Goal: Information Seeking & Learning: Learn about a topic

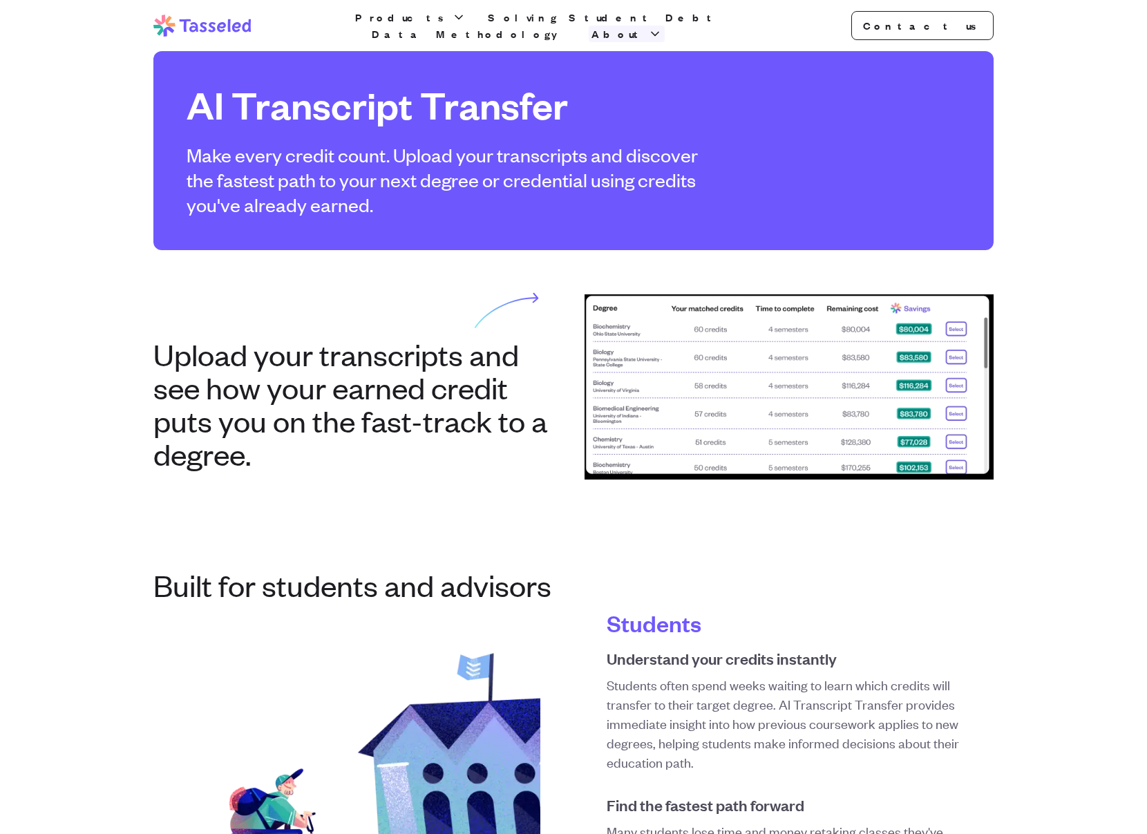
click at [646, 31] on span "About" at bounding box center [619, 34] width 54 height 17
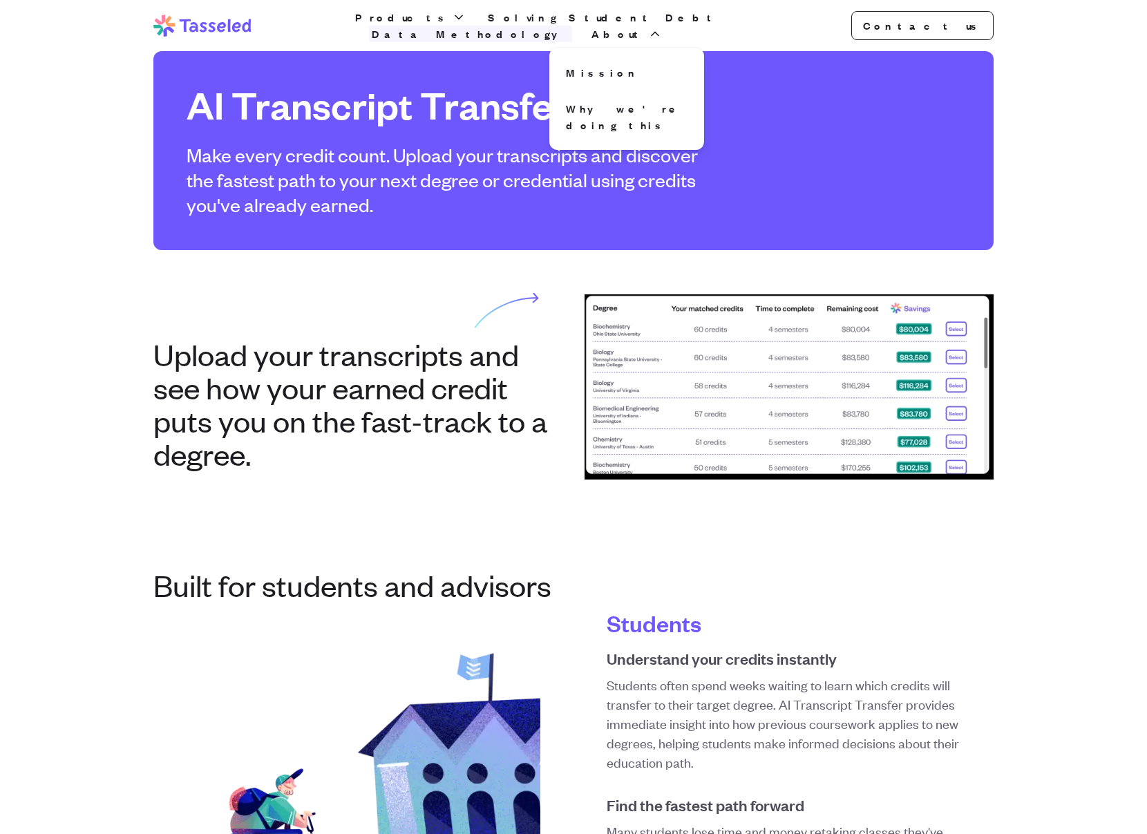
click at [572, 26] on link "Data Methodology" at bounding box center [470, 34] width 203 height 17
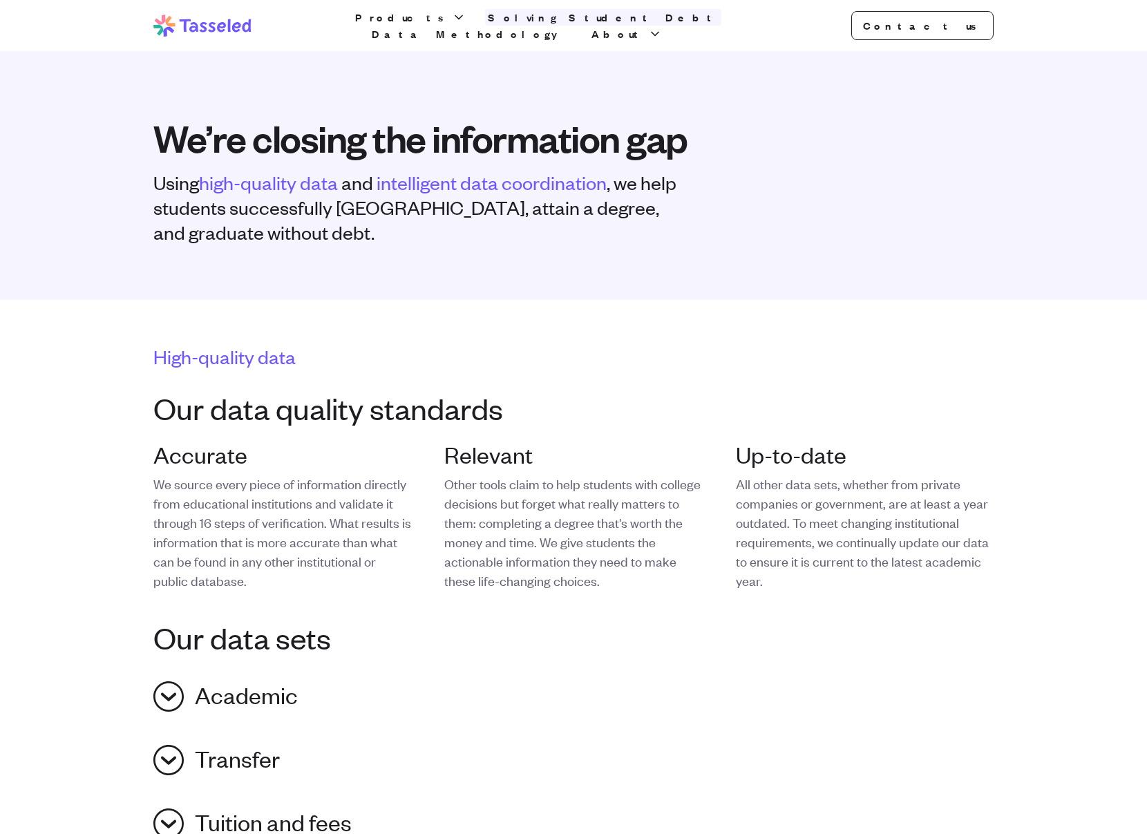
click at [521, 25] on link "Solving Student Debt" at bounding box center [603, 17] width 236 height 17
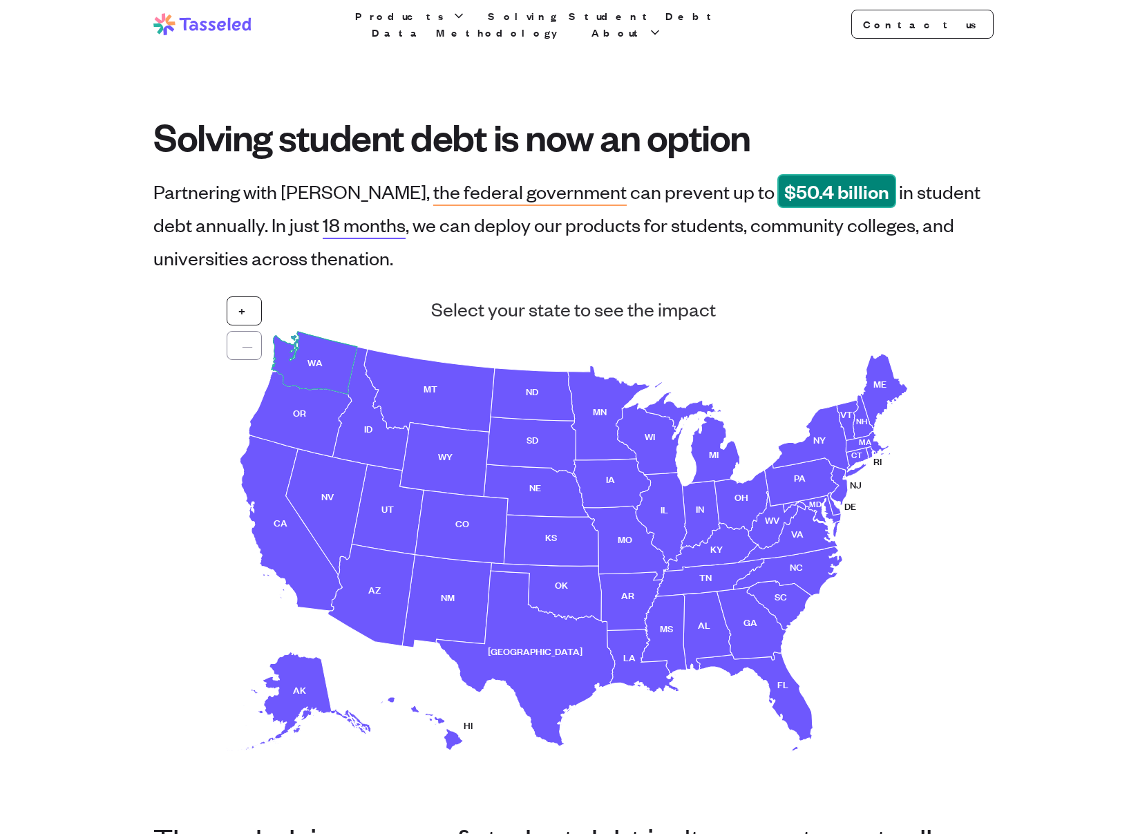
click at [318, 365] on use at bounding box center [315, 363] width 86 height 63
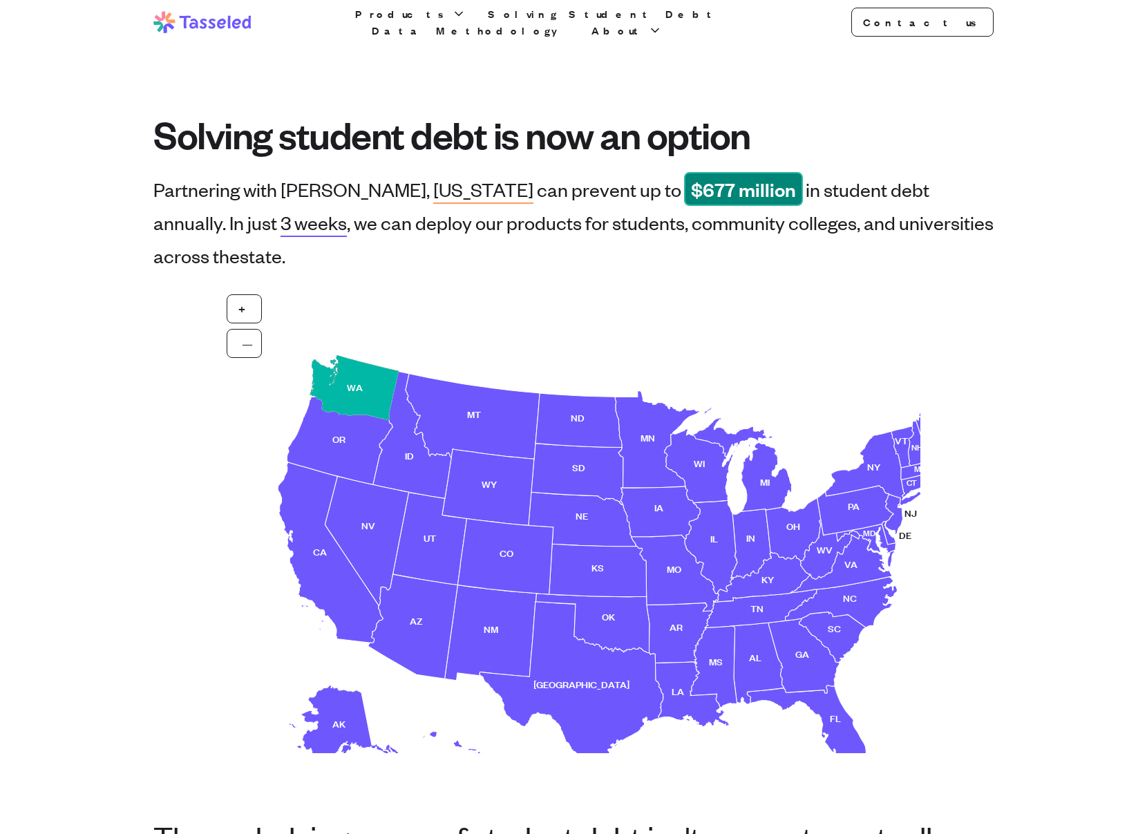
scroll to position [4, 0]
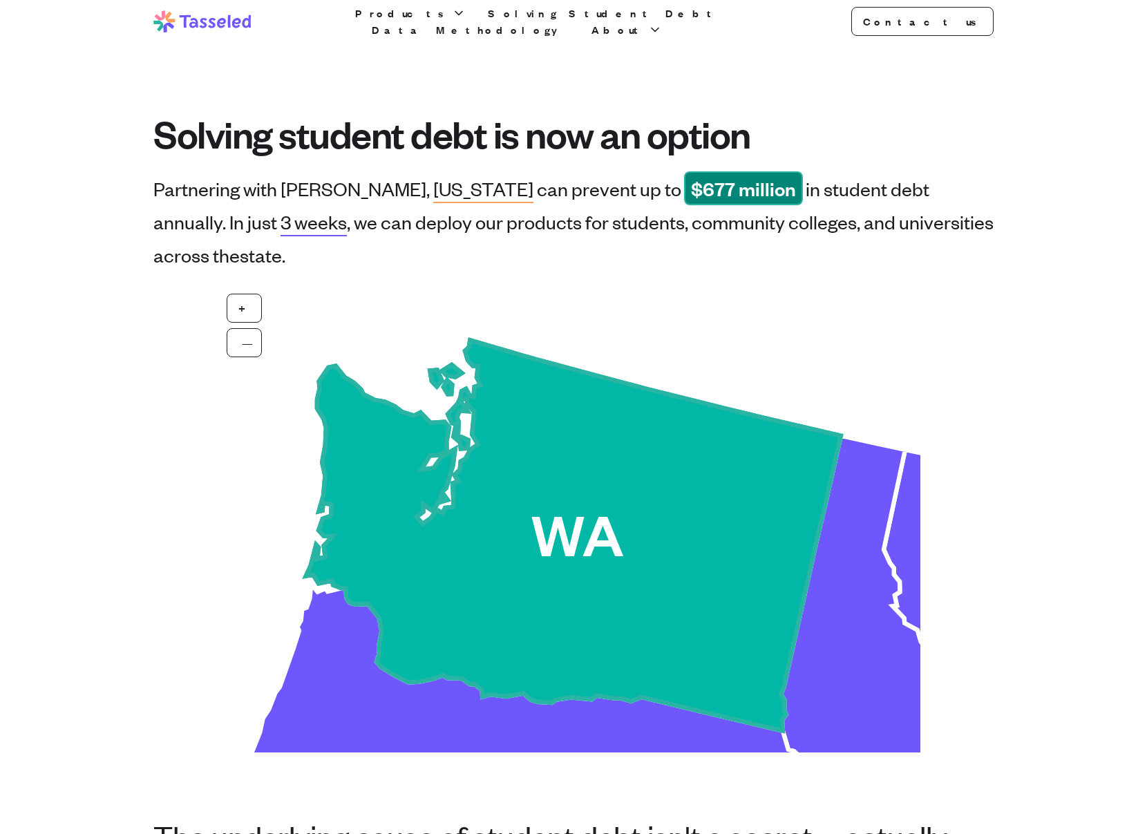
click at [534, 467] on use at bounding box center [573, 535] width 535 height 391
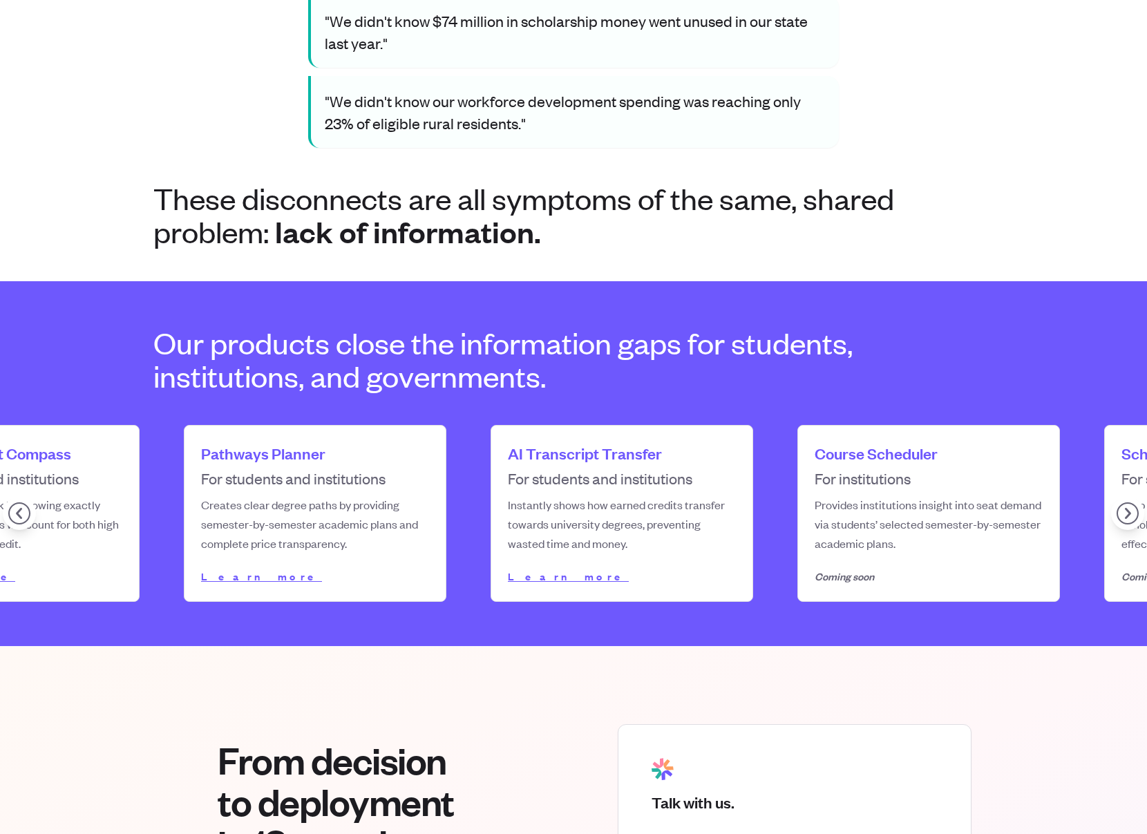
scroll to position [0, 277]
click at [532, 580] on link "Learn more" at bounding box center [567, 576] width 121 height 15
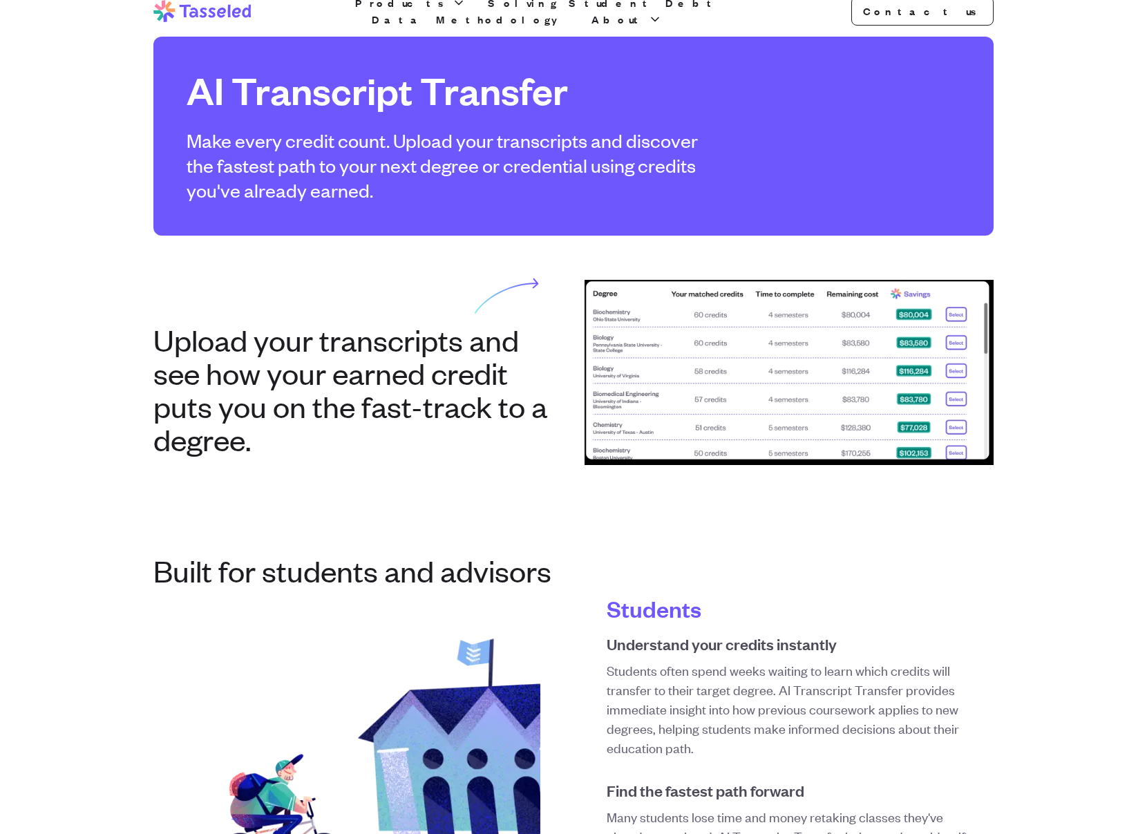
scroll to position [10, 0]
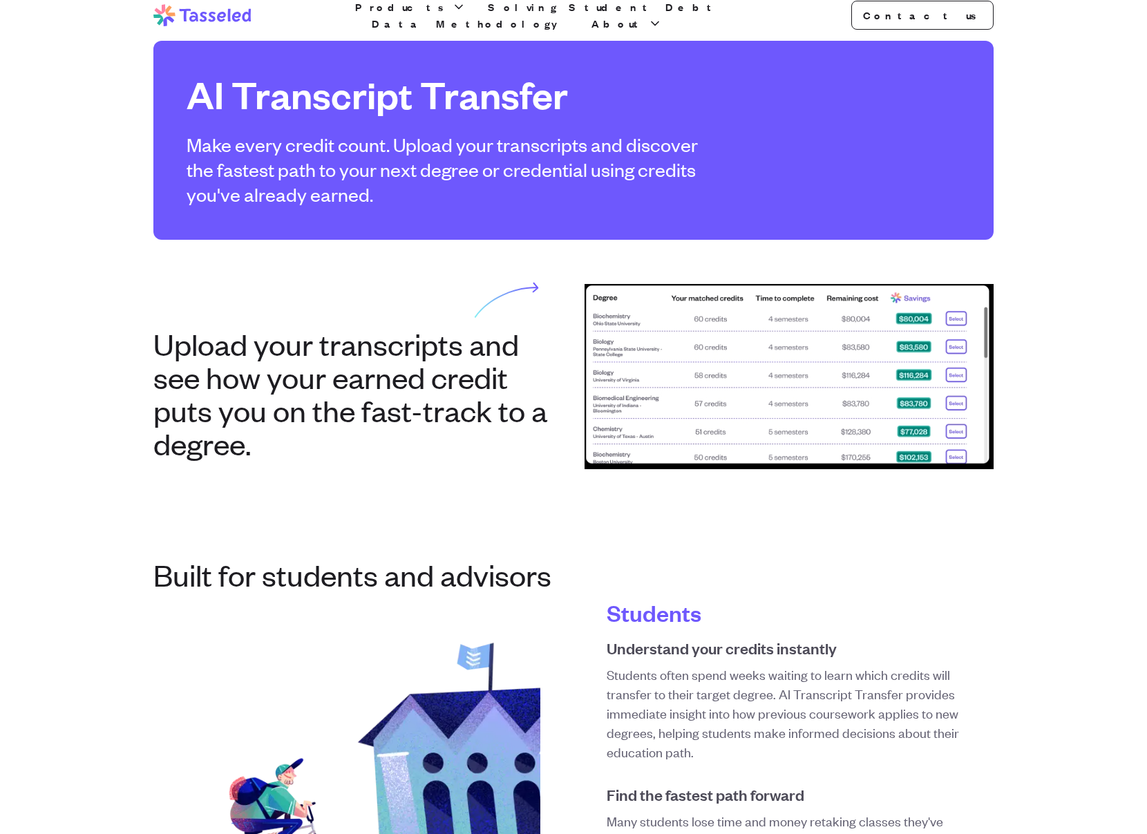
click at [687, 321] on img at bounding box center [789, 376] width 409 height 185
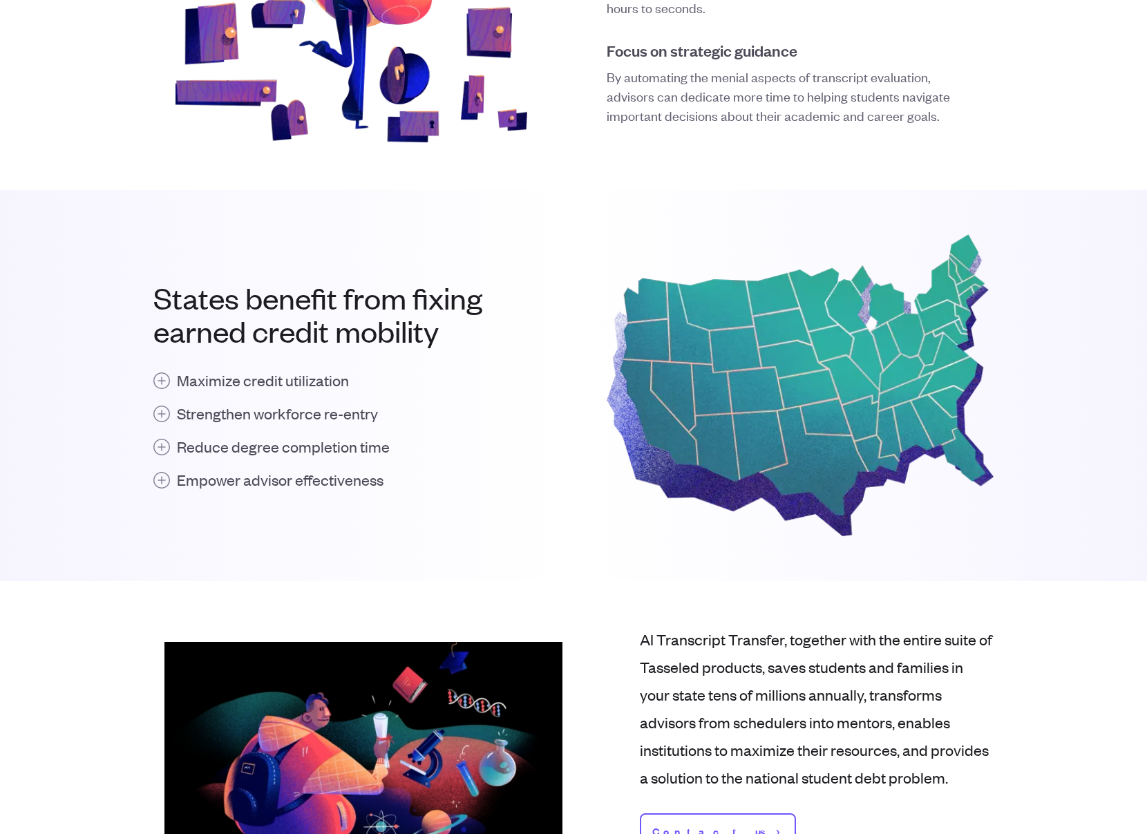
scroll to position [1123, 0]
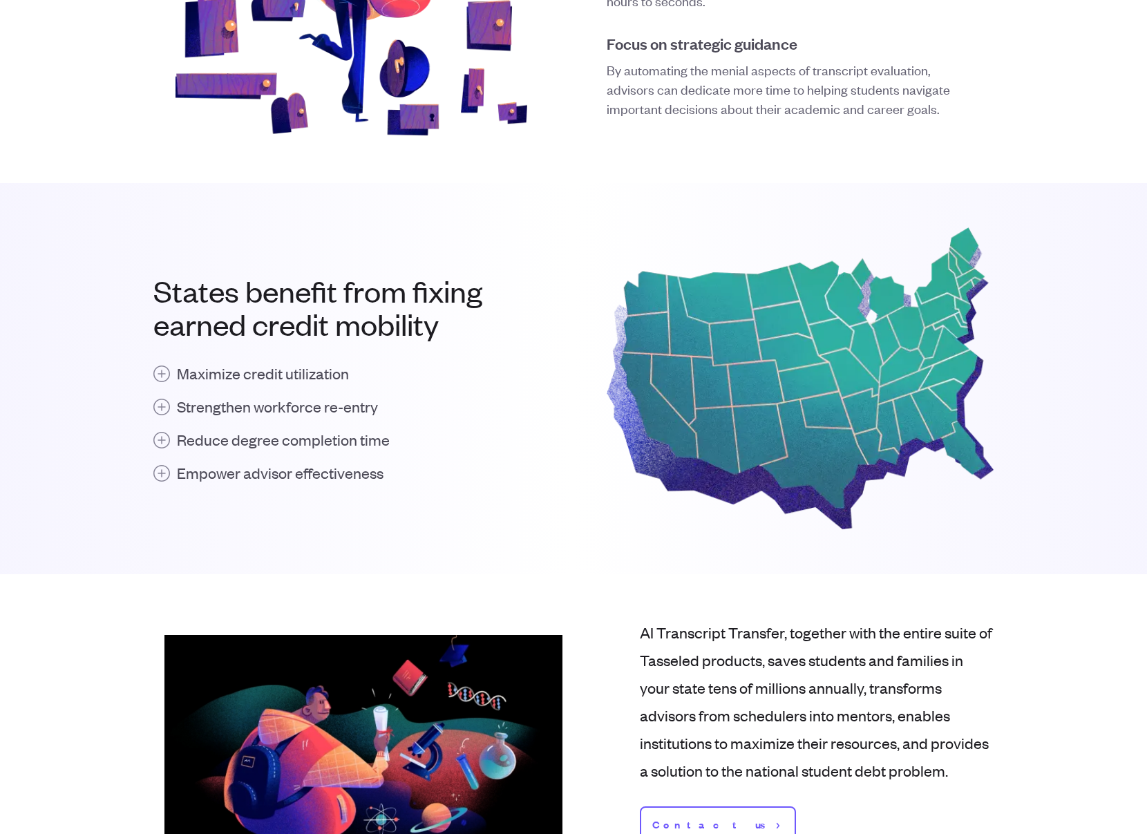
click at [712, 394] on img at bounding box center [800, 378] width 387 height 303
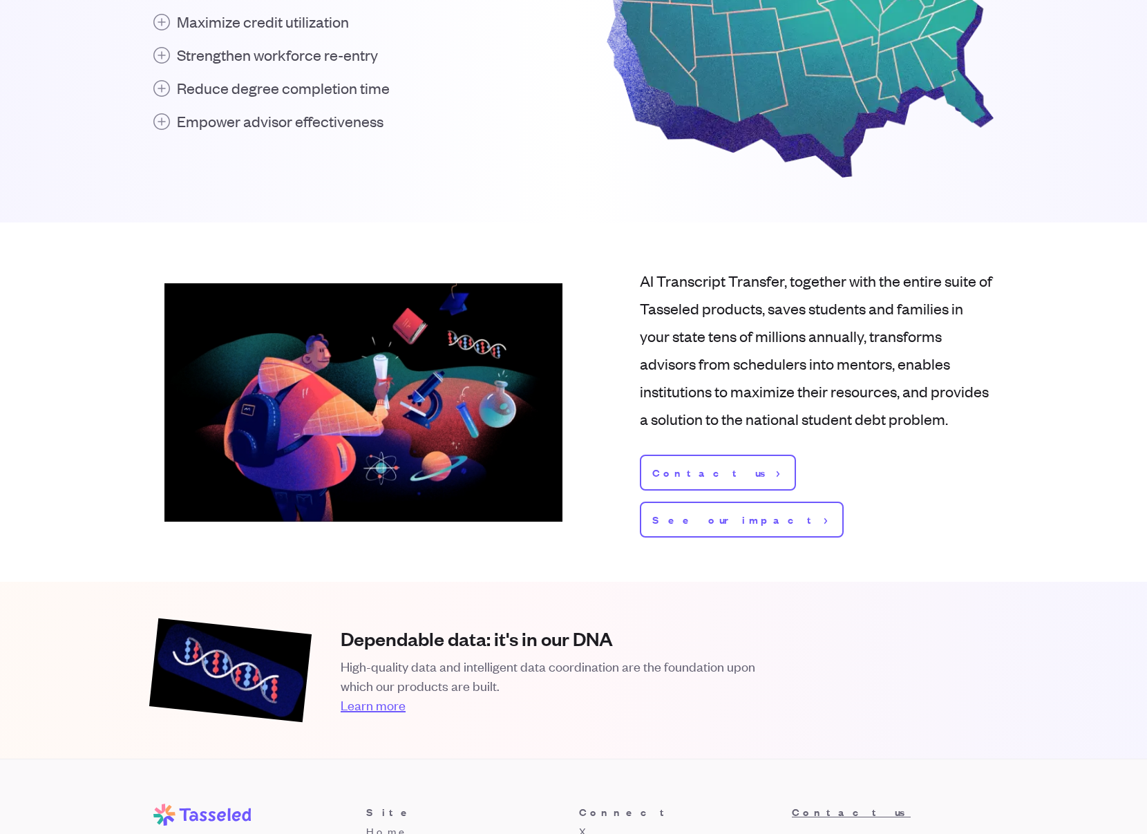
scroll to position [1550, 0]
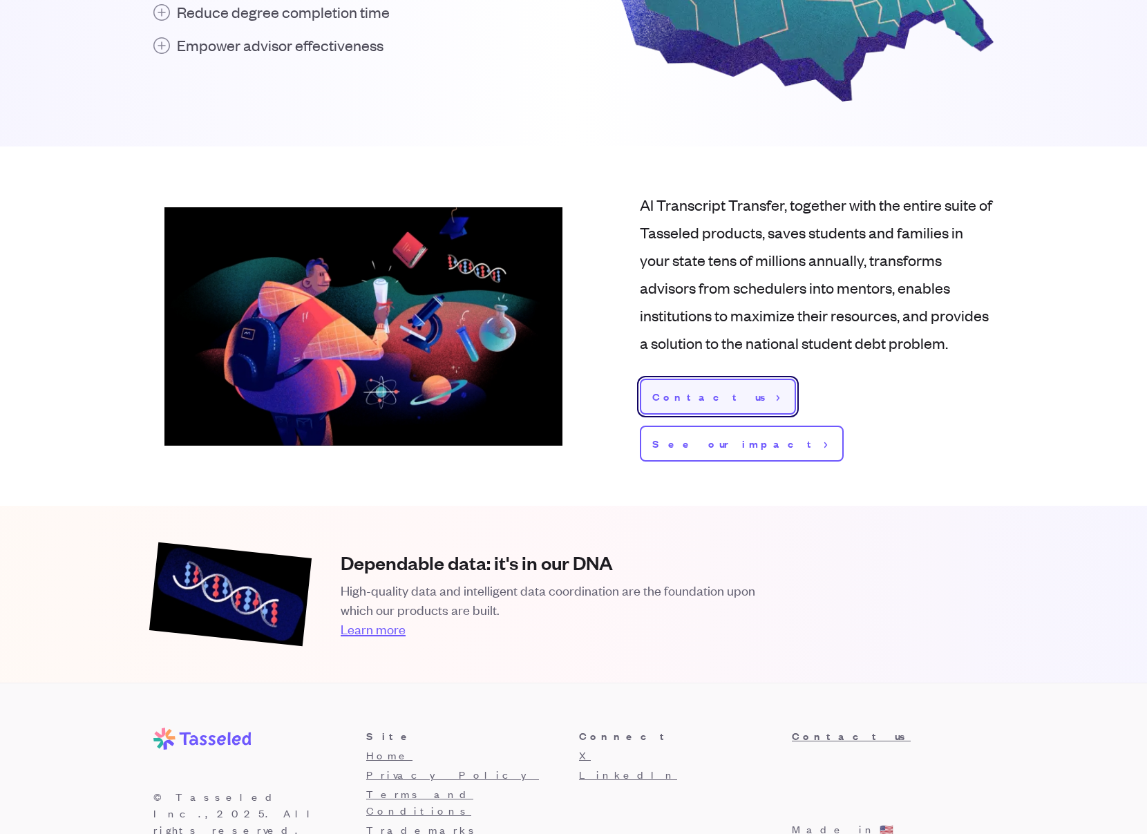
click at [669, 405] on span "Contact us" at bounding box center [711, 396] width 119 height 17
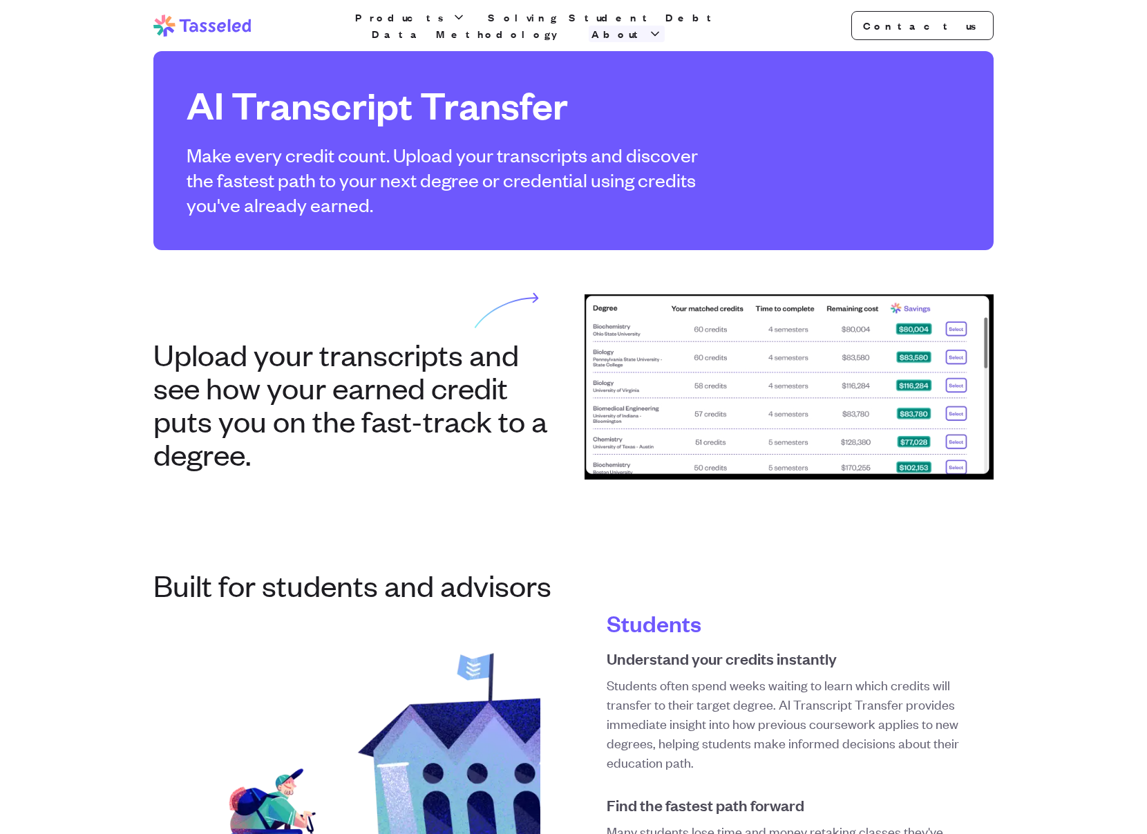
click at [659, 32] on polyline "button" at bounding box center [655, 33] width 7 height 3
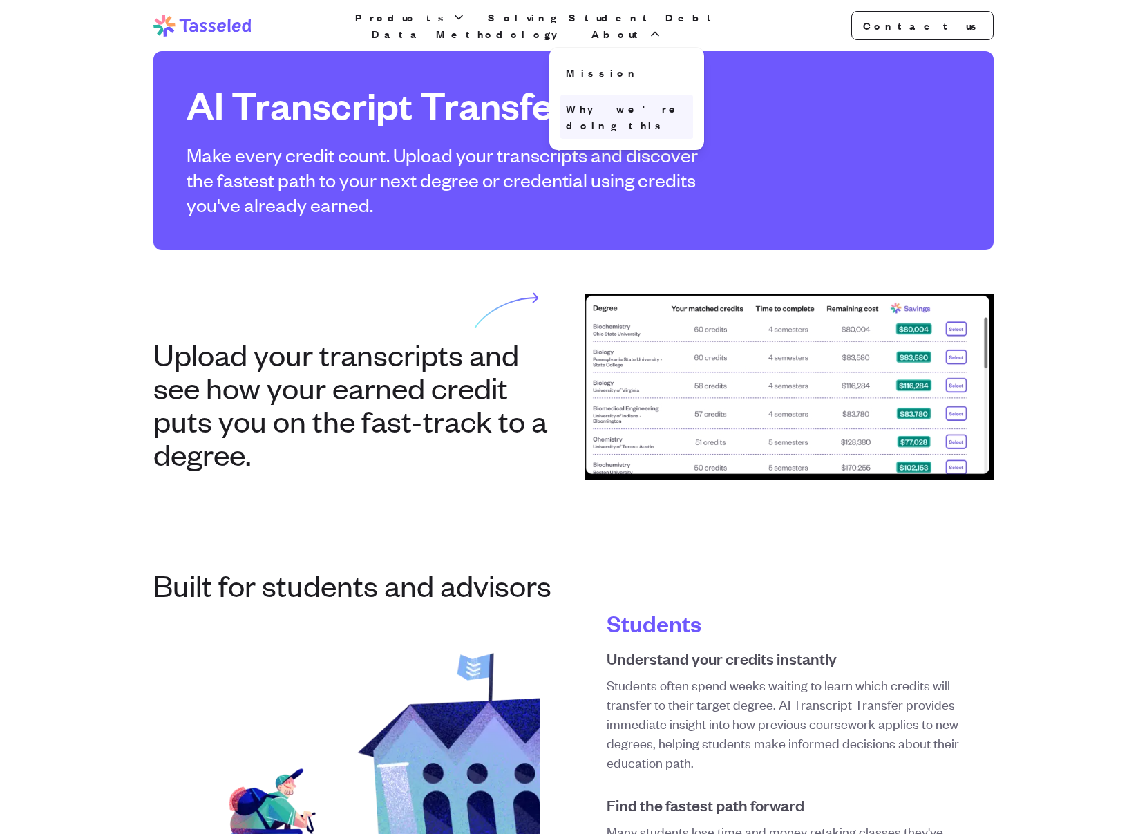
click at [693, 105] on link "Why we're doing this" at bounding box center [627, 117] width 133 height 44
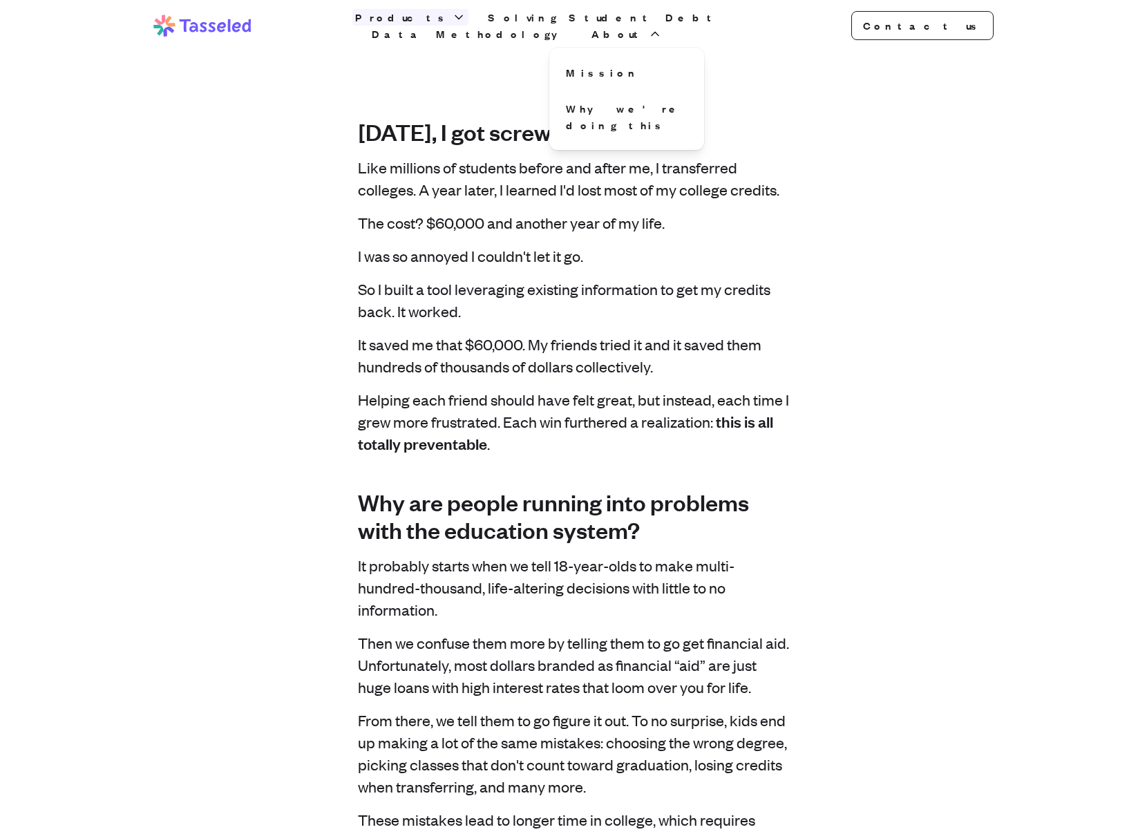
click at [452, 23] on icon "button" at bounding box center [459, 17] width 14 height 14
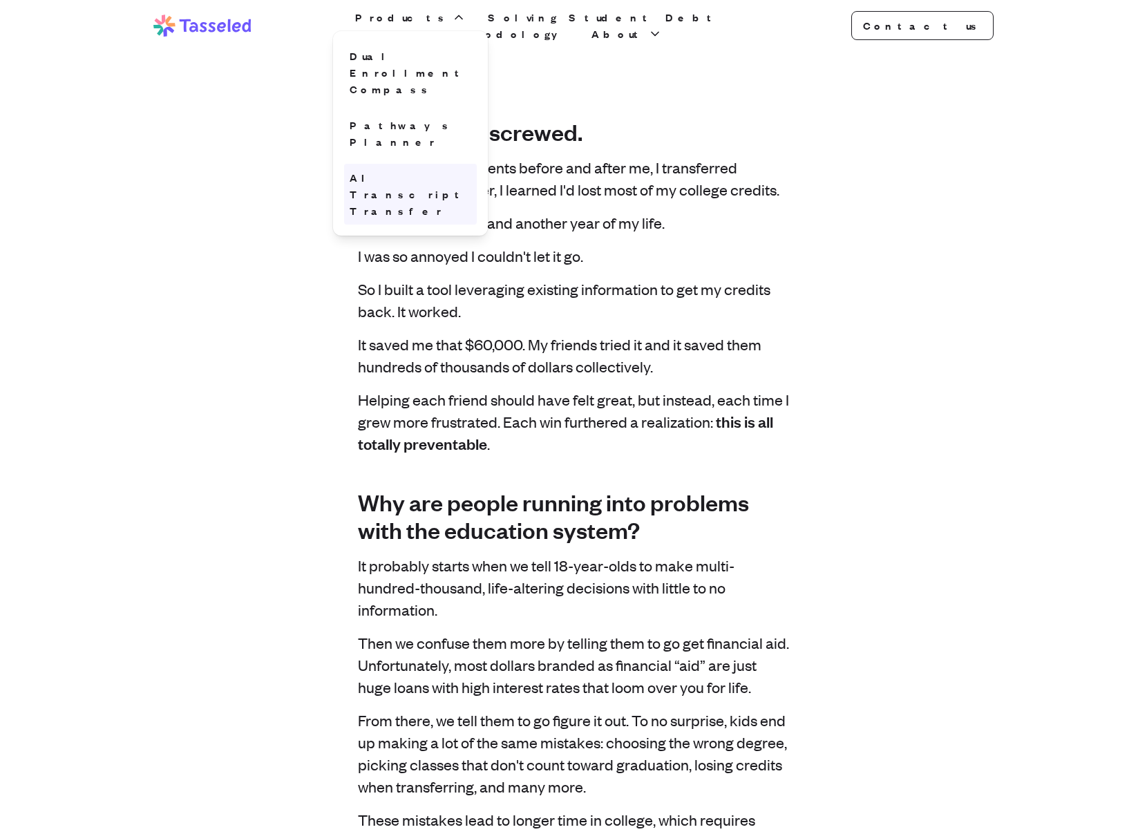
click at [427, 164] on link "AI Transcript Transfer" at bounding box center [410, 194] width 133 height 61
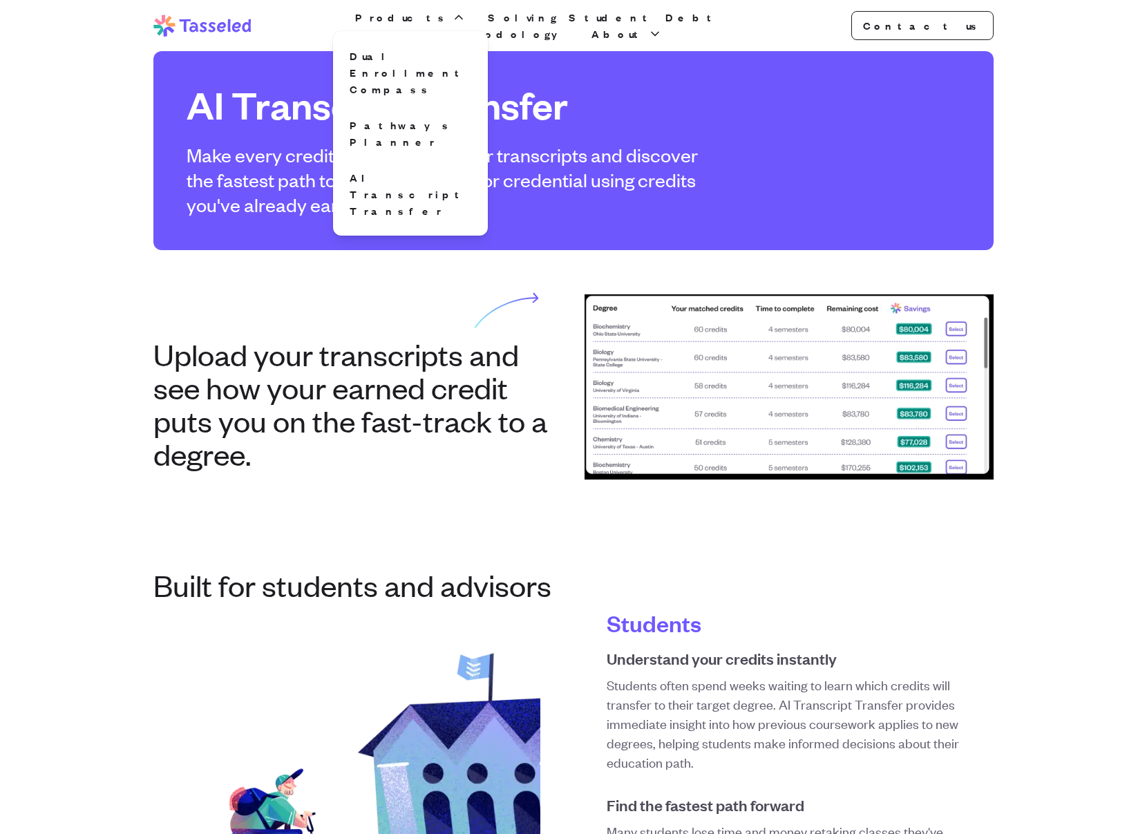
scroll to position [1, 0]
click at [276, 211] on p "Make every credit count. Upload your transcripts and discover the fastest path …" at bounding box center [452, 179] width 531 height 75
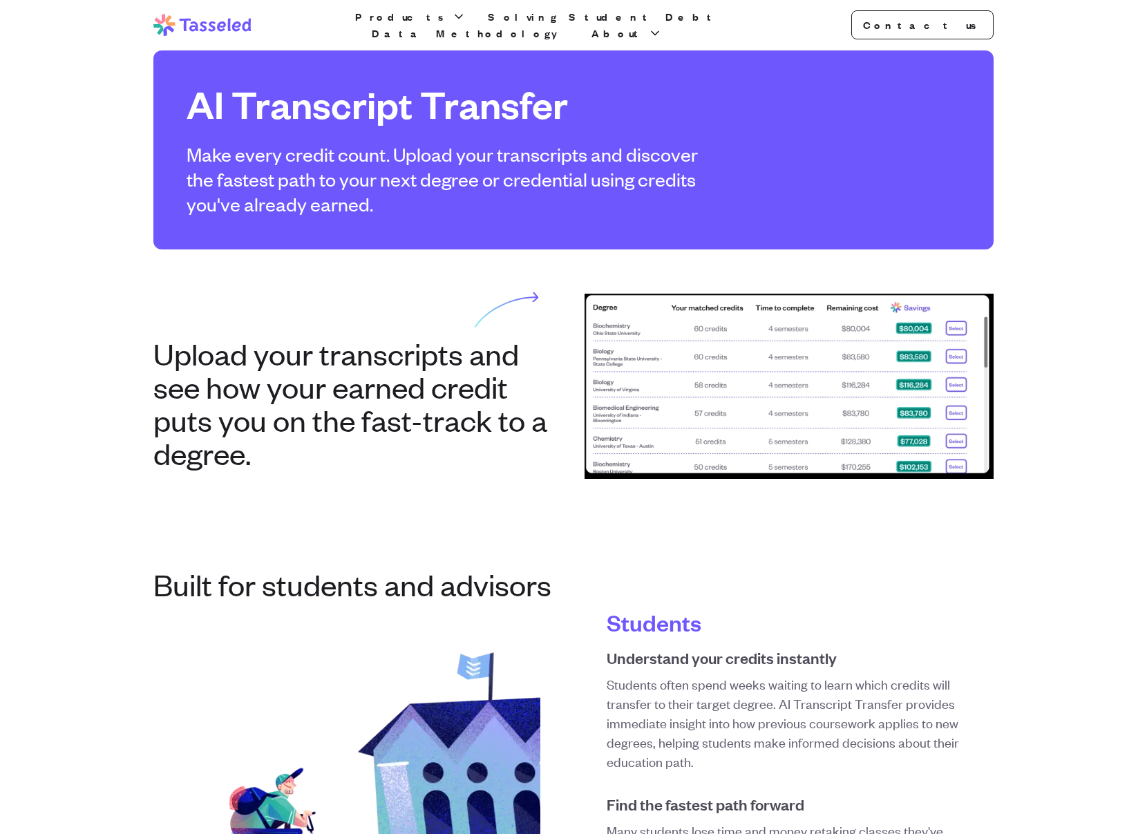
drag, startPoint x: 238, startPoint y: 153, endPoint x: 252, endPoint y: 163, distance: 17.3
click at [238, 152] on p "Make every credit count. Upload your transcripts and discover the fastest path …" at bounding box center [452, 179] width 531 height 75
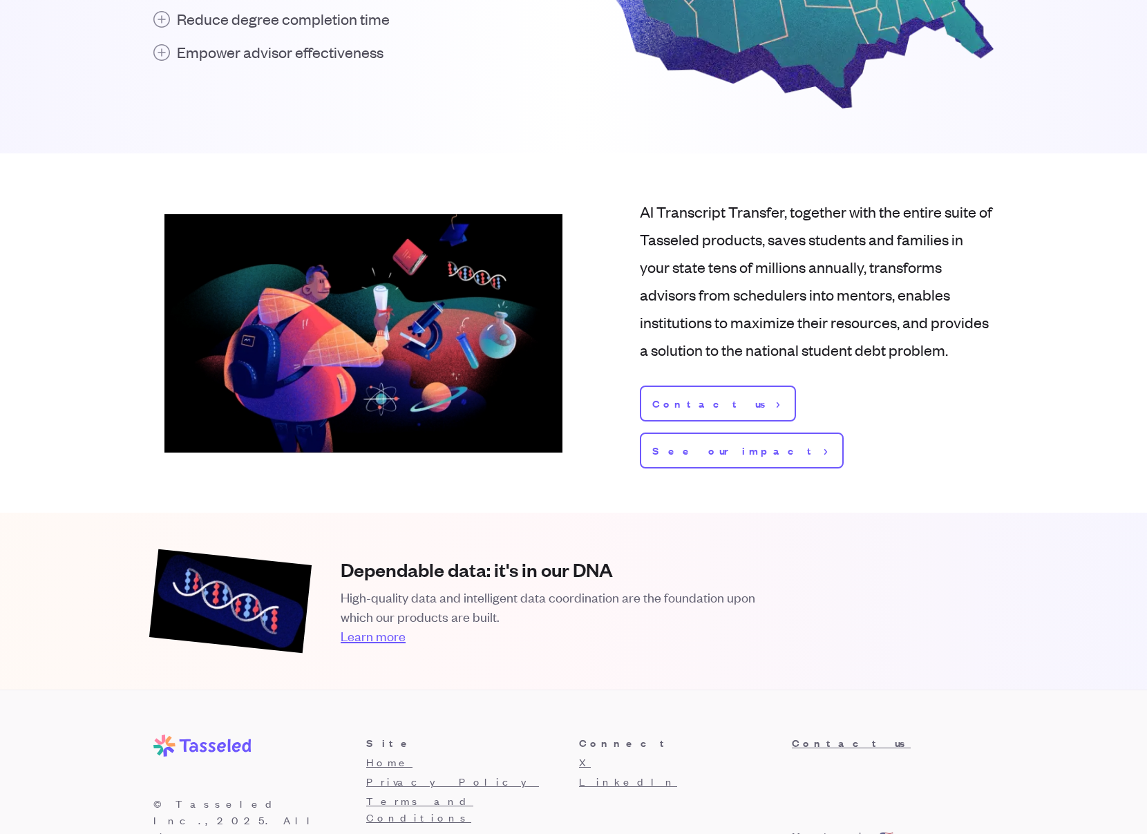
scroll to position [1550, 0]
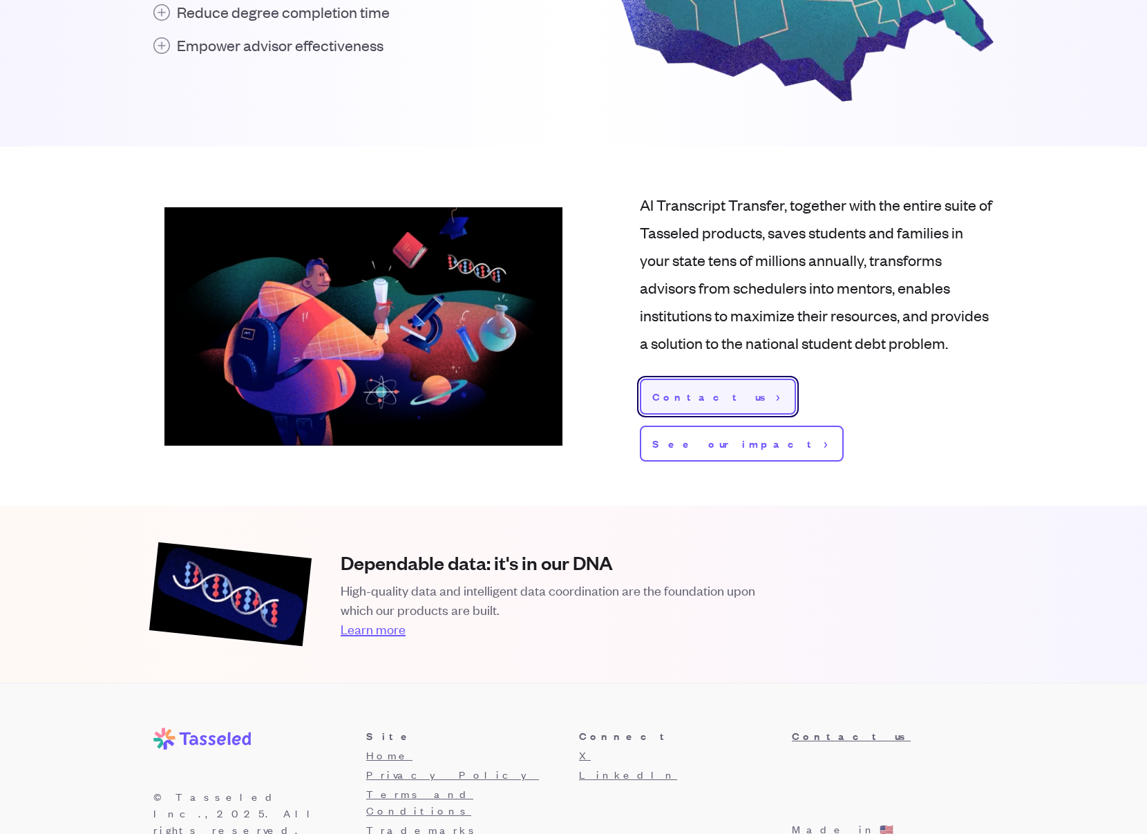
click at [709, 406] on link "Contact us" at bounding box center [718, 397] width 156 height 36
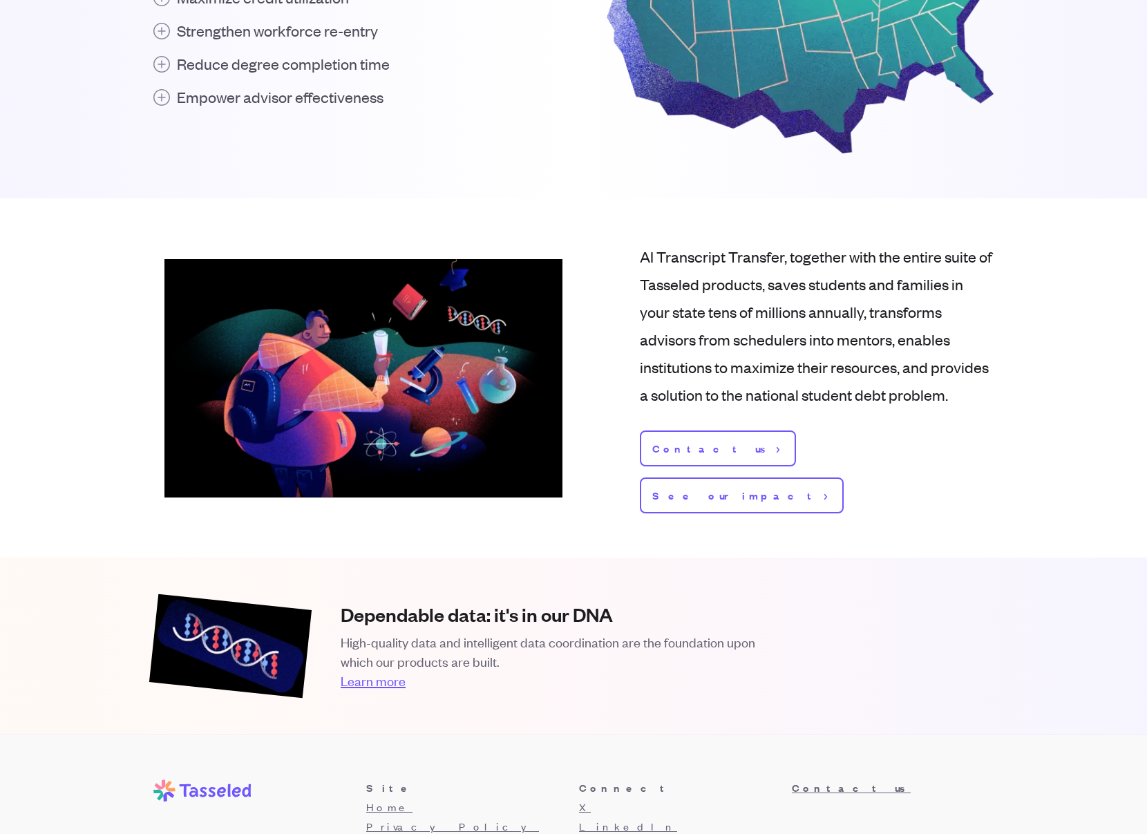
scroll to position [1550, 0]
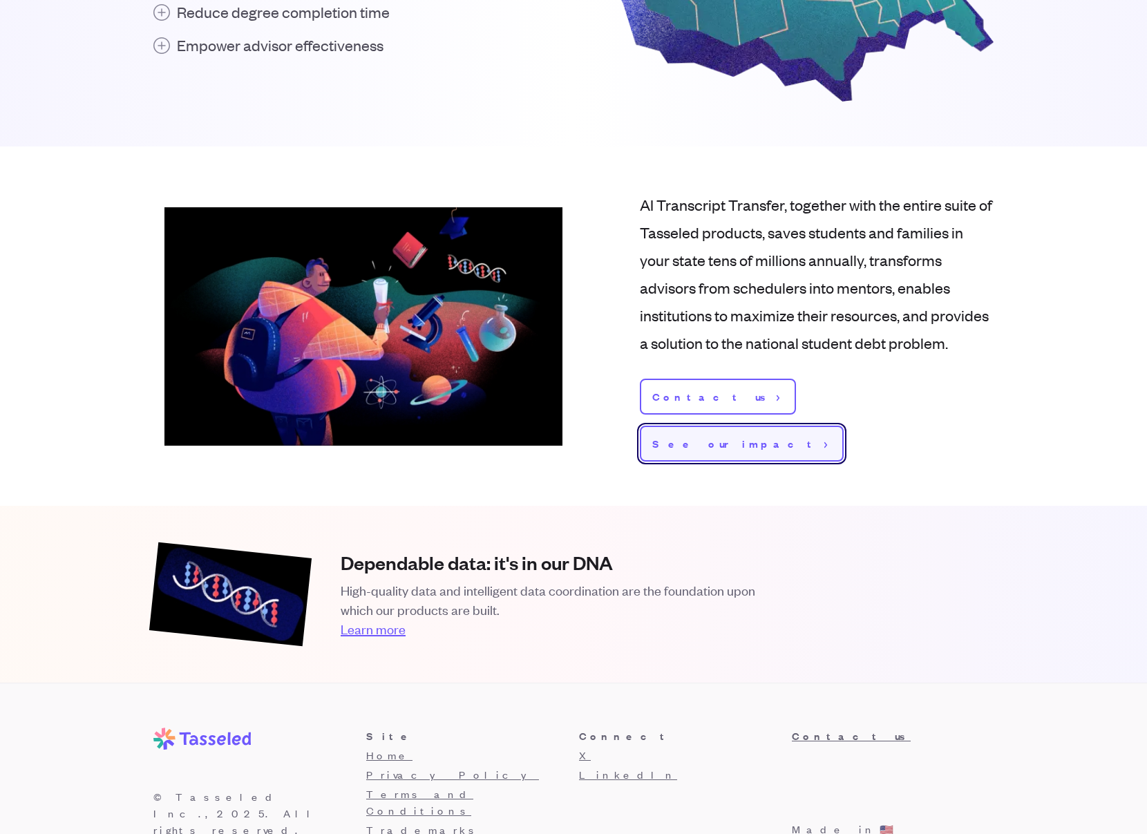
click at [801, 435] on span "See our impact" at bounding box center [735, 443] width 167 height 17
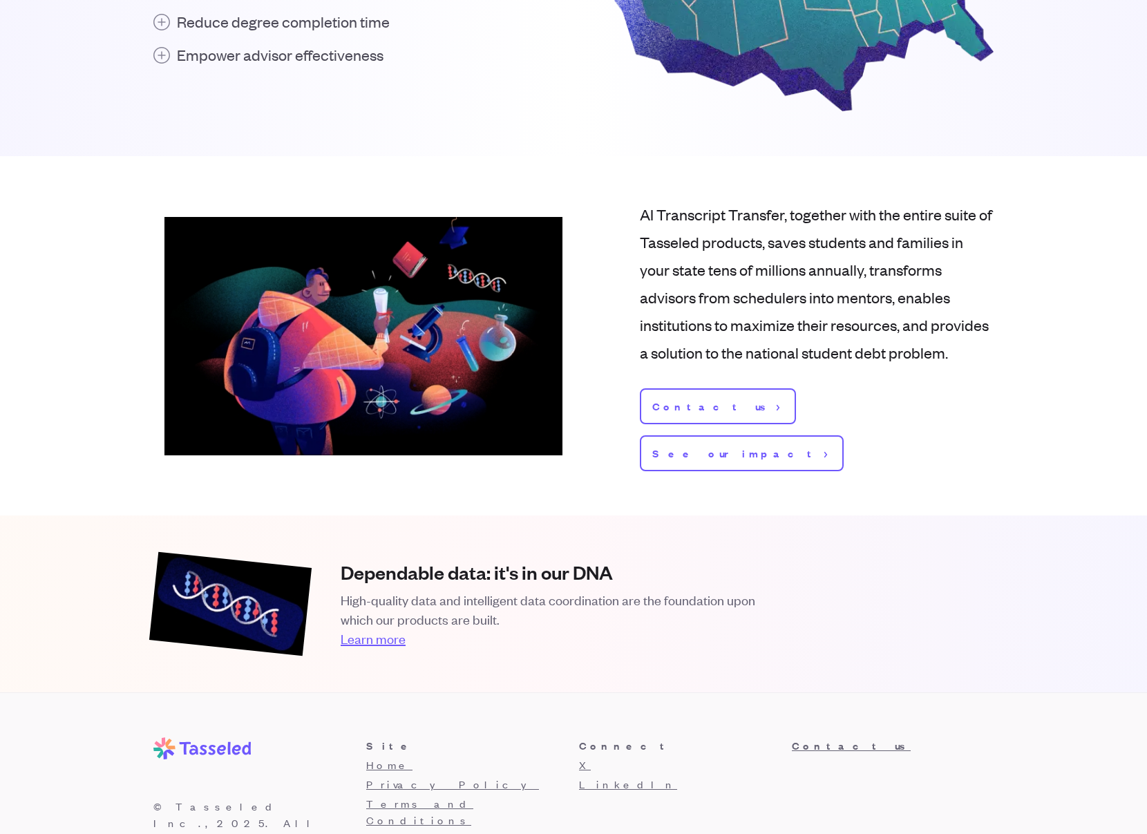
scroll to position [1550, 0]
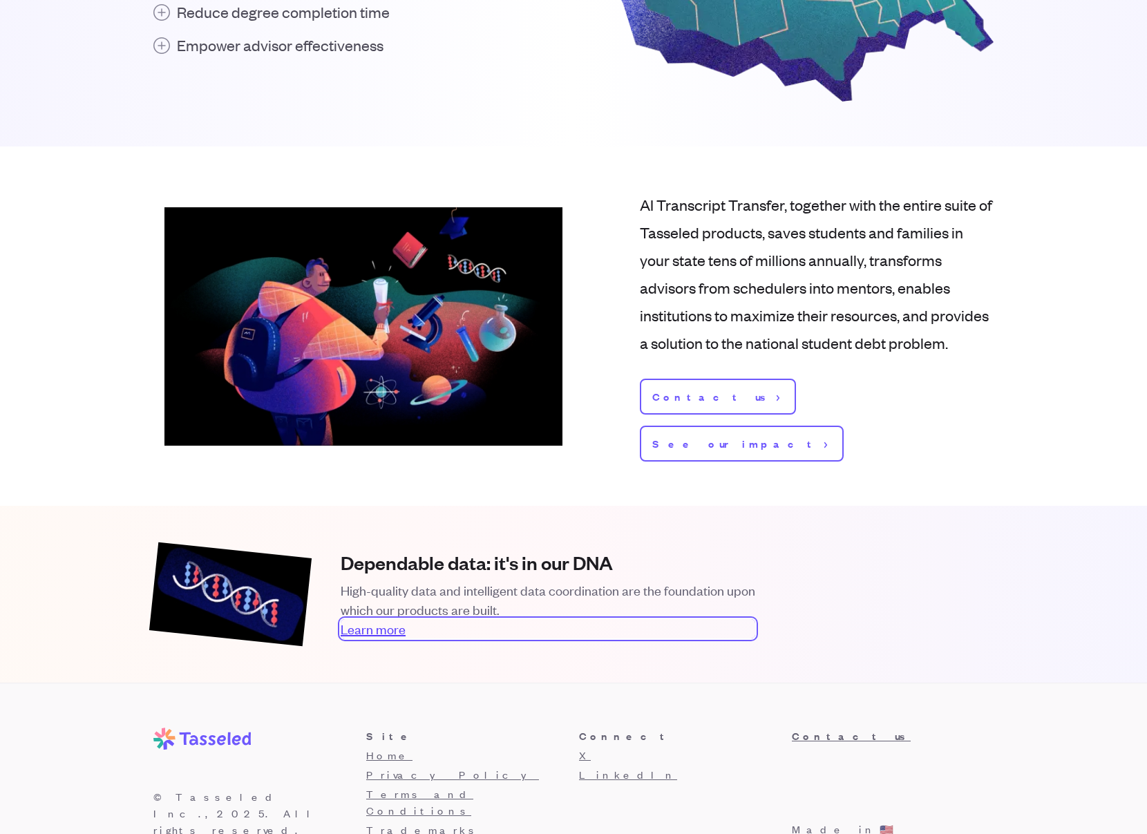
click at [392, 619] on link "Learn more" at bounding box center [548, 628] width 415 height 19
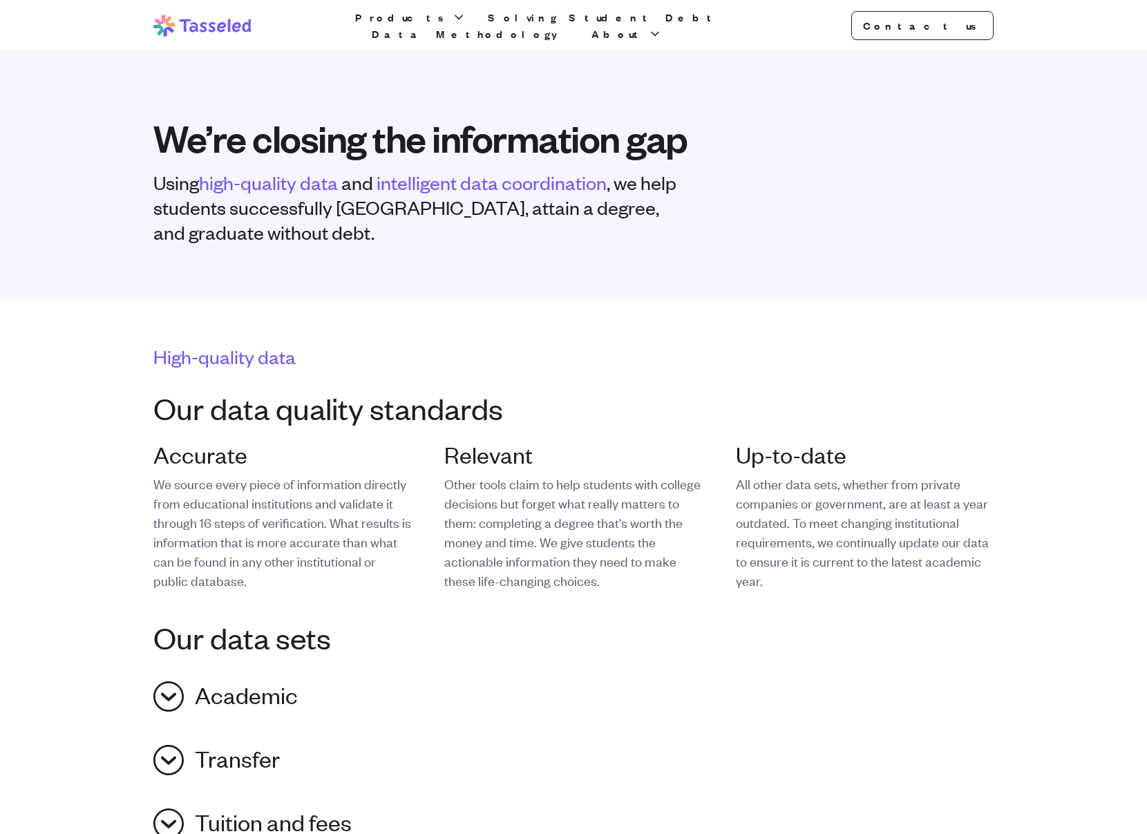
click at [205, 28] on icon at bounding box center [208, 27] width 17 height 10
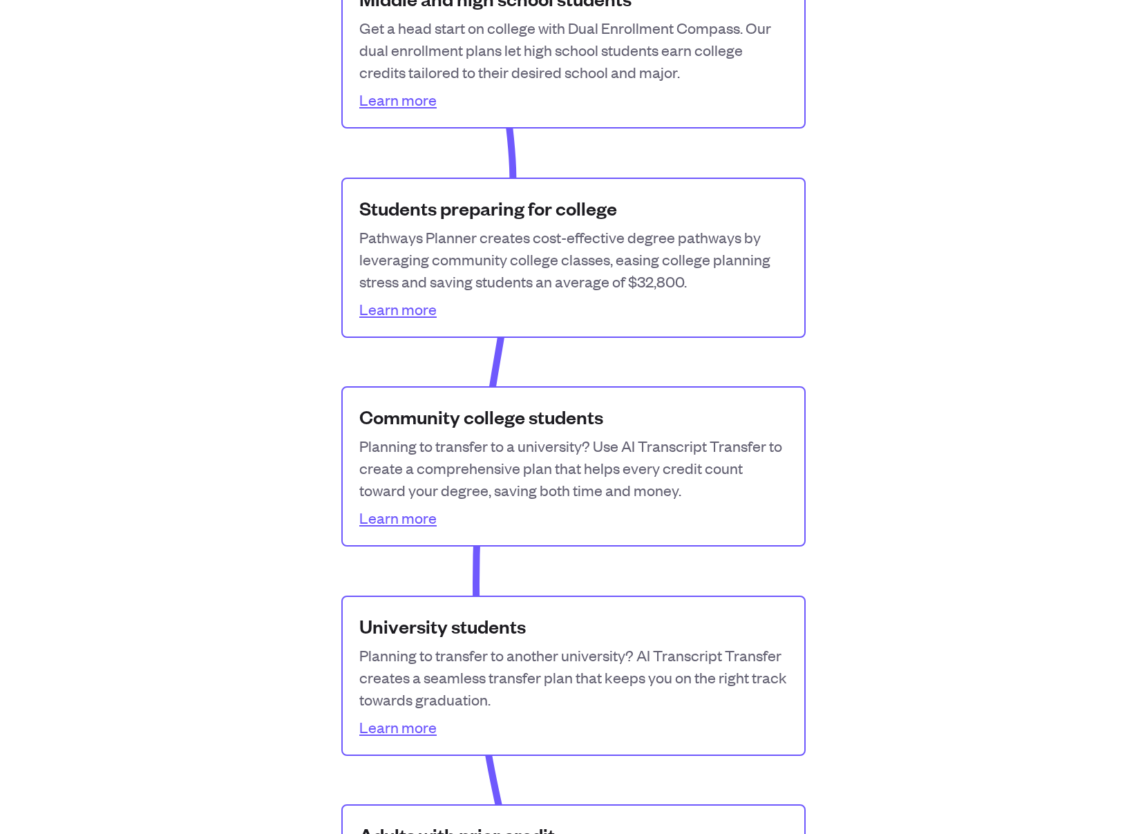
scroll to position [1439, 0]
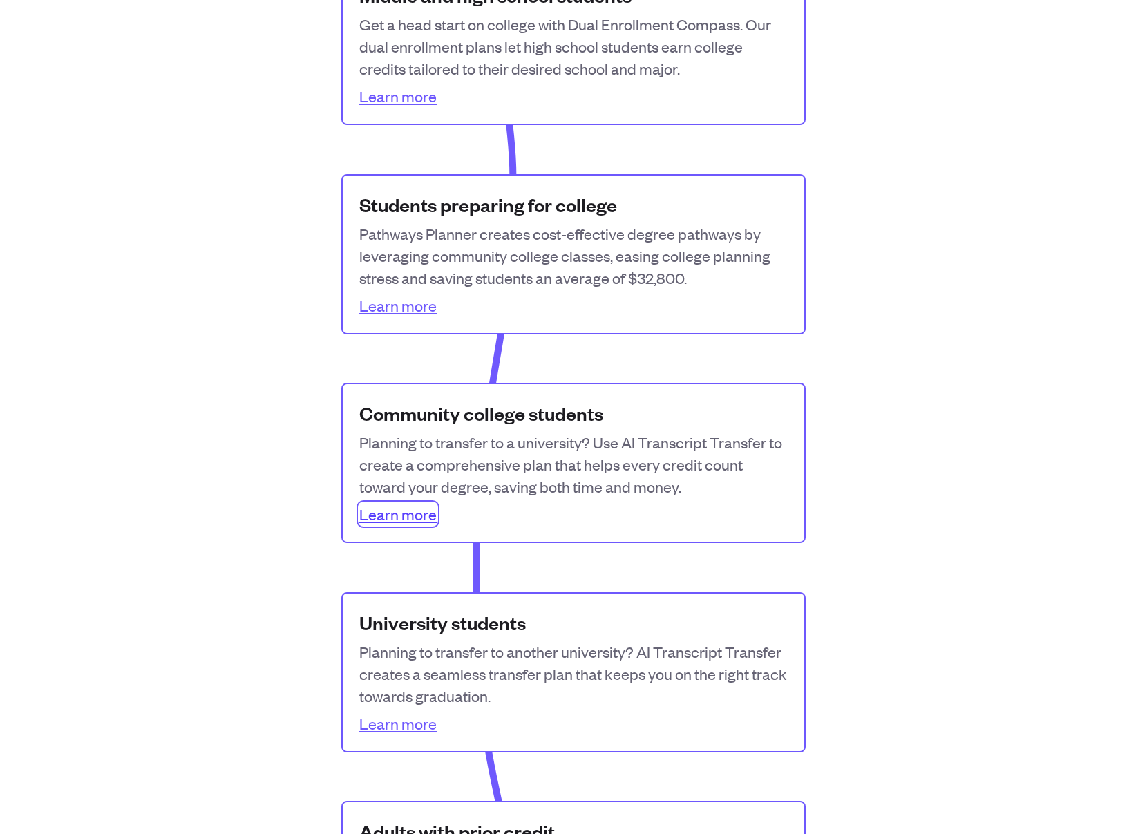
click at [413, 518] on link "Learn more" at bounding box center [397, 514] width 77 height 22
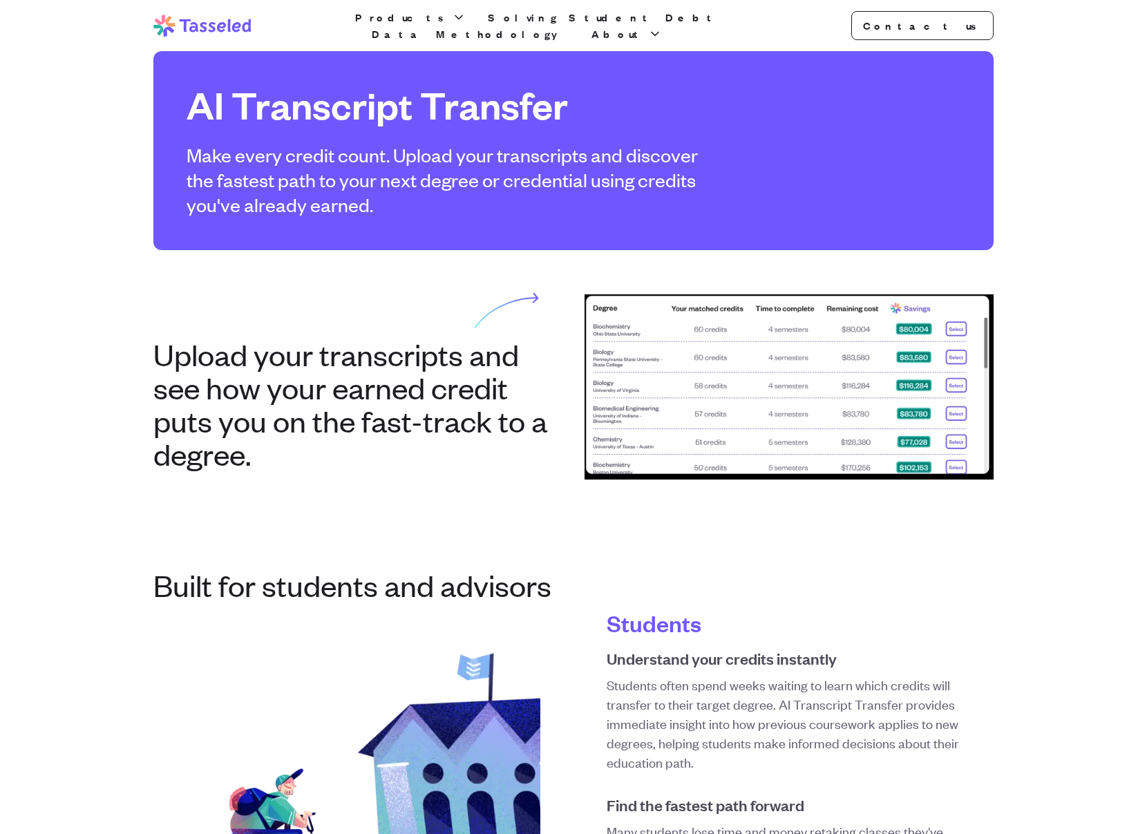
click at [702, 390] on img at bounding box center [789, 386] width 409 height 185
click at [883, 370] on img at bounding box center [789, 386] width 409 height 185
click at [852, 350] on img at bounding box center [789, 386] width 409 height 185
drag, startPoint x: 805, startPoint y: 350, endPoint x: 867, endPoint y: 339, distance: 63.1
click at [805, 350] on img at bounding box center [789, 386] width 409 height 185
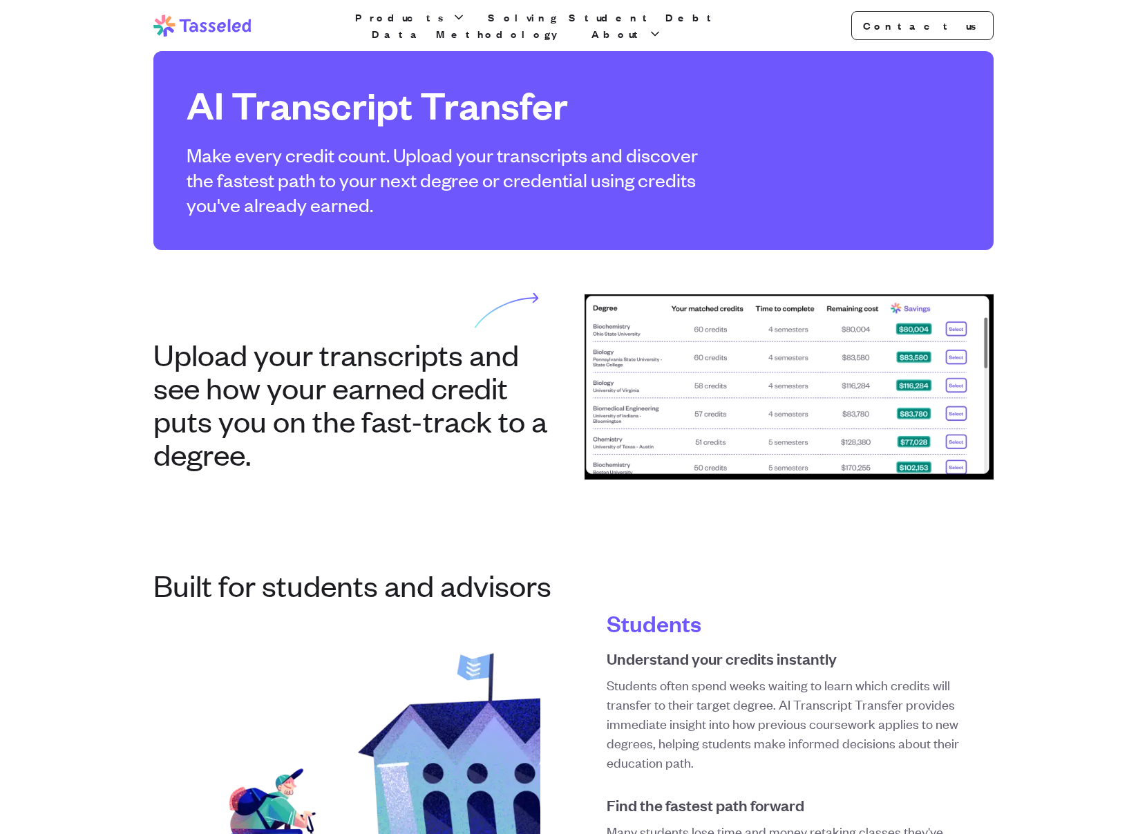
click at [965, 312] on img at bounding box center [789, 386] width 409 height 185
click at [966, 312] on img at bounding box center [789, 386] width 409 height 185
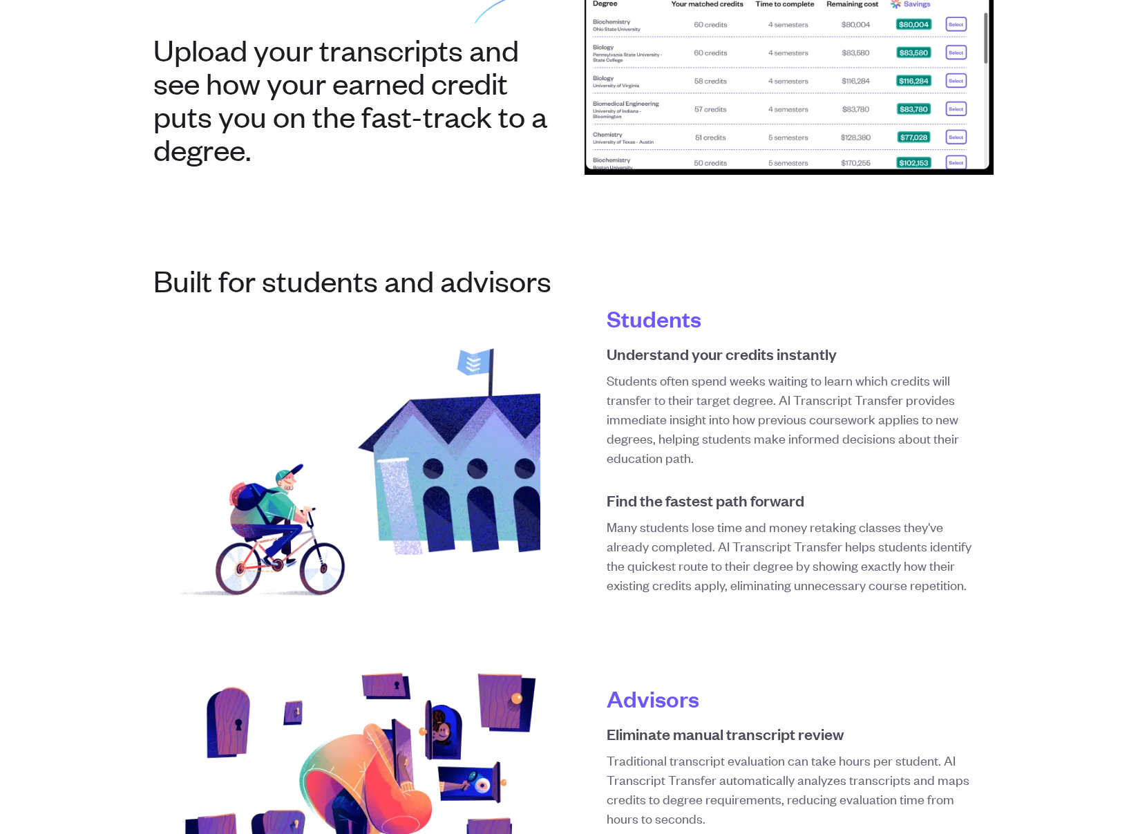
scroll to position [303, 0]
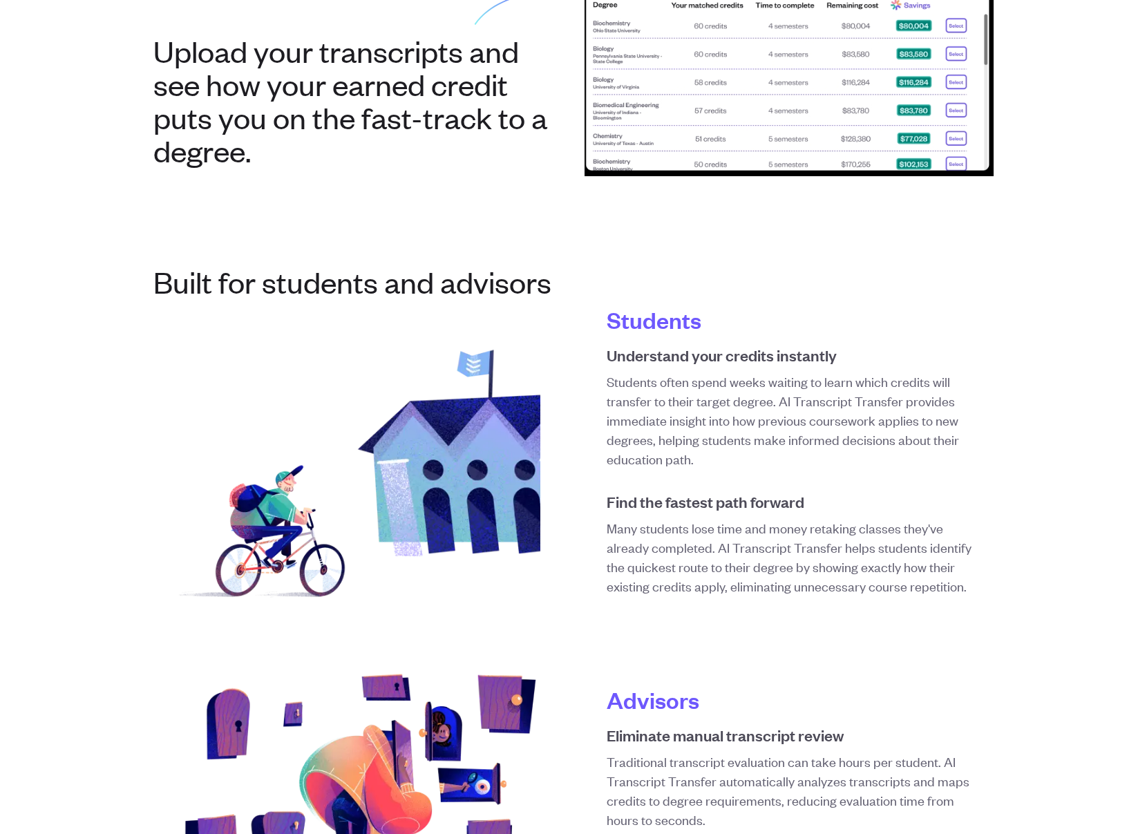
click at [635, 324] on h4 "Students" at bounding box center [789, 320] width 365 height 28
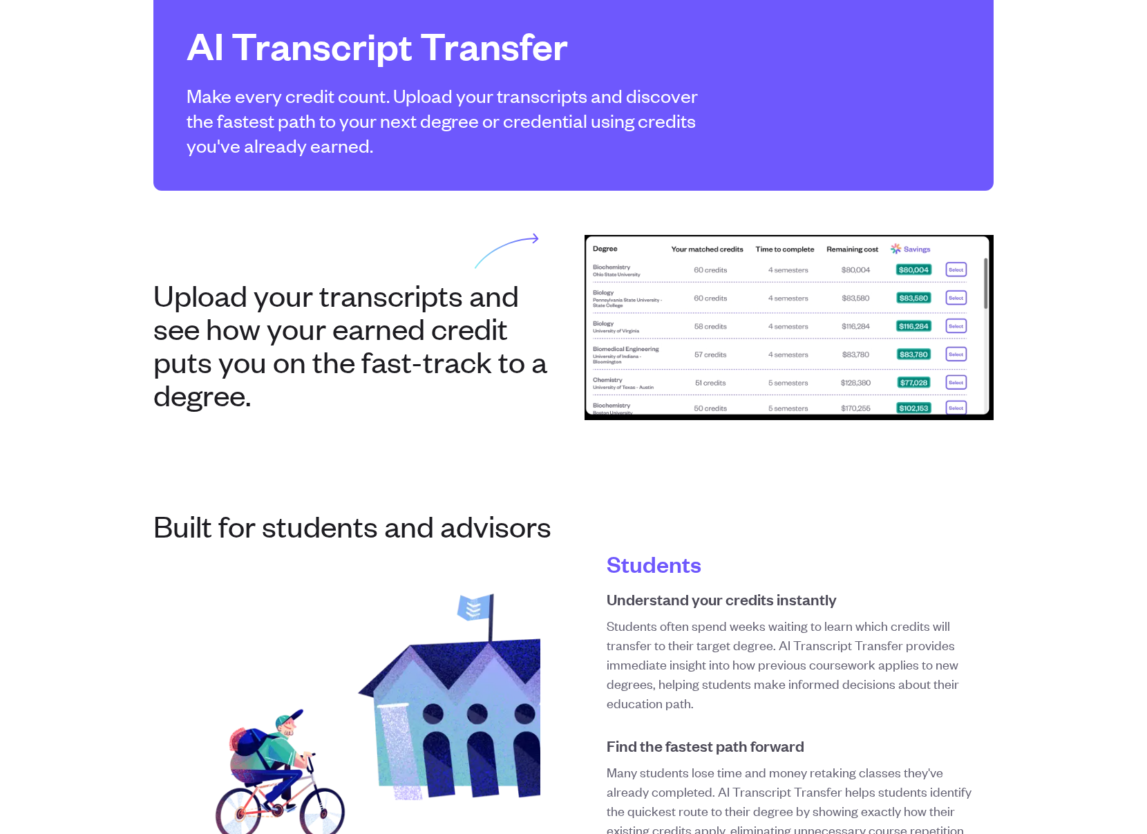
scroll to position [0, 0]
